Goal: Complete application form

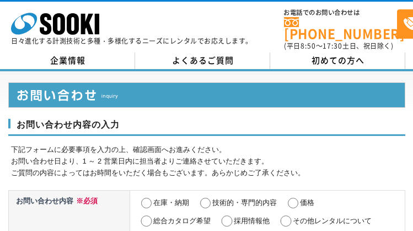
select select "13"
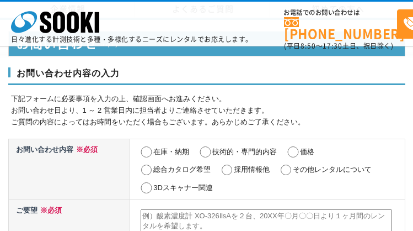
scroll to position [544, 0]
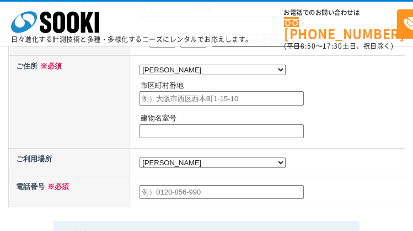
radio input "true"
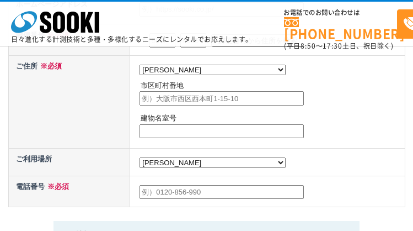
radio input "true"
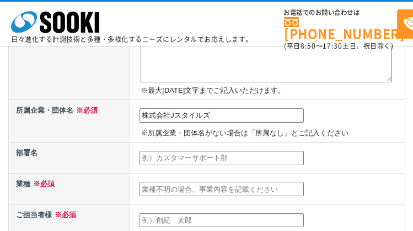
type input "株式会社Jスタイルズ"
type input "代表取締役"
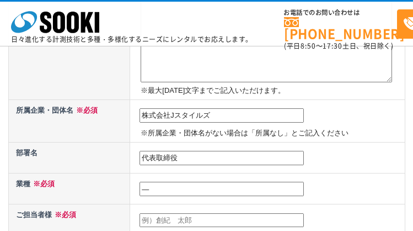
type input "―"
type input "[PERSON_NAME]"
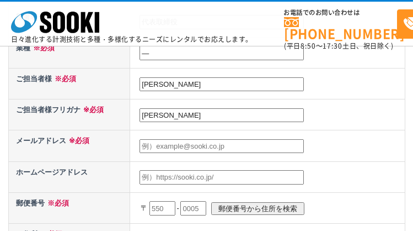
type input "[PERSON_NAME]"
type input "[EMAIL_ADDRESS][DOMAIN_NAME]"
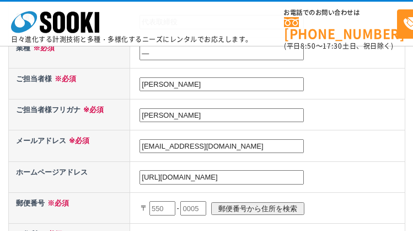
type input "[URL][DOMAIN_NAME]"
type input "101"
type input "[DATE]"
type input "0062"
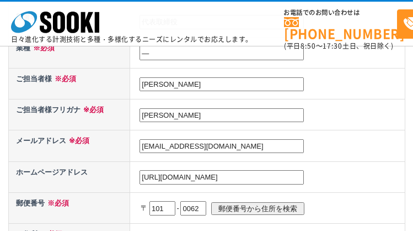
scroll to position [530, 0]
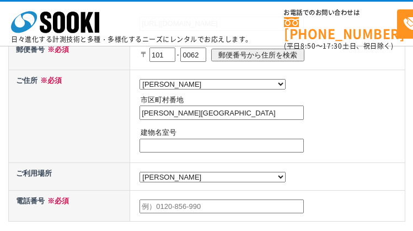
type input "[PERSON_NAME][GEOGRAPHIC_DATA]"
type input "―"
type input "09081350962"
type textarea "**********"
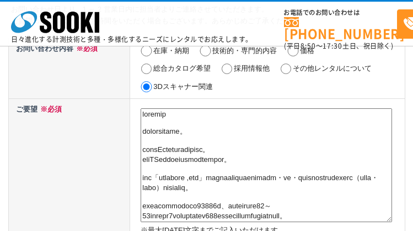
scroll to position [551, 0]
